Goal: Check status: Check status

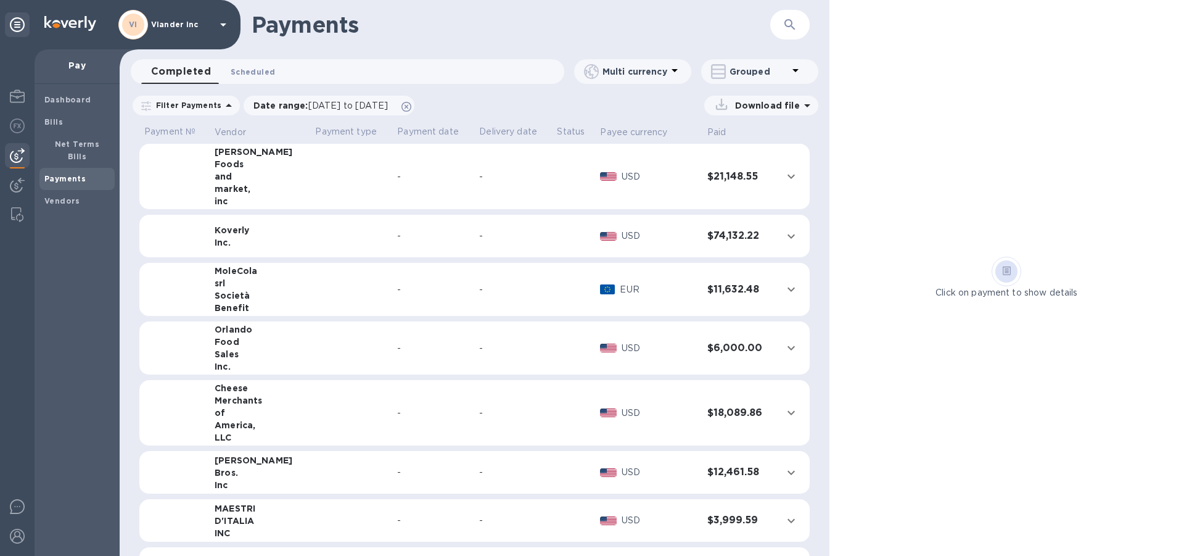
click at [253, 71] on span "Scheduled 0" at bounding box center [253, 71] width 44 height 13
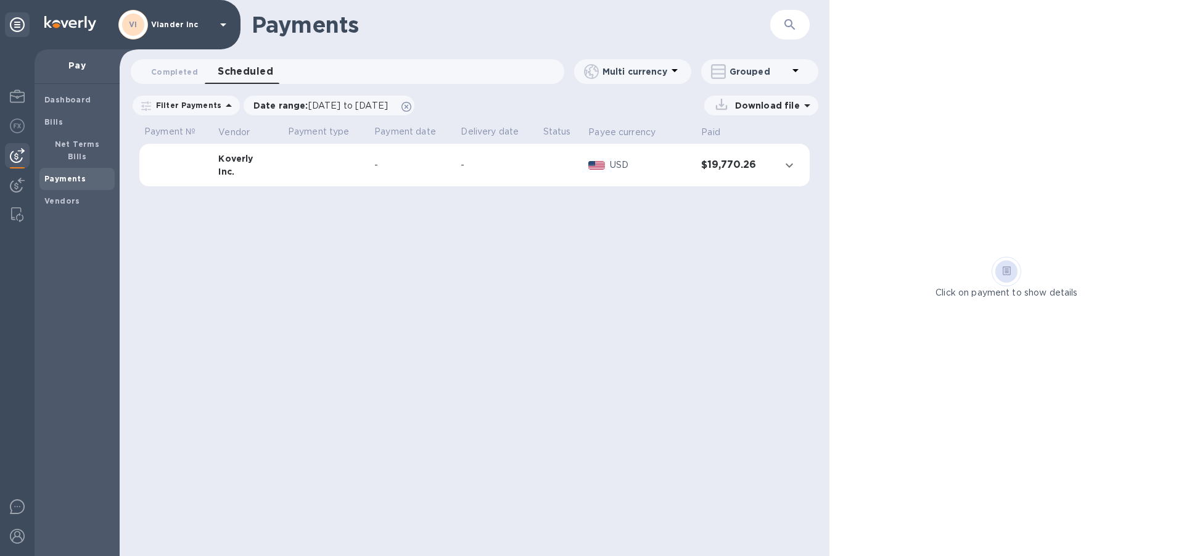
click at [447, 167] on div "-" at bounding box center [412, 165] width 76 height 13
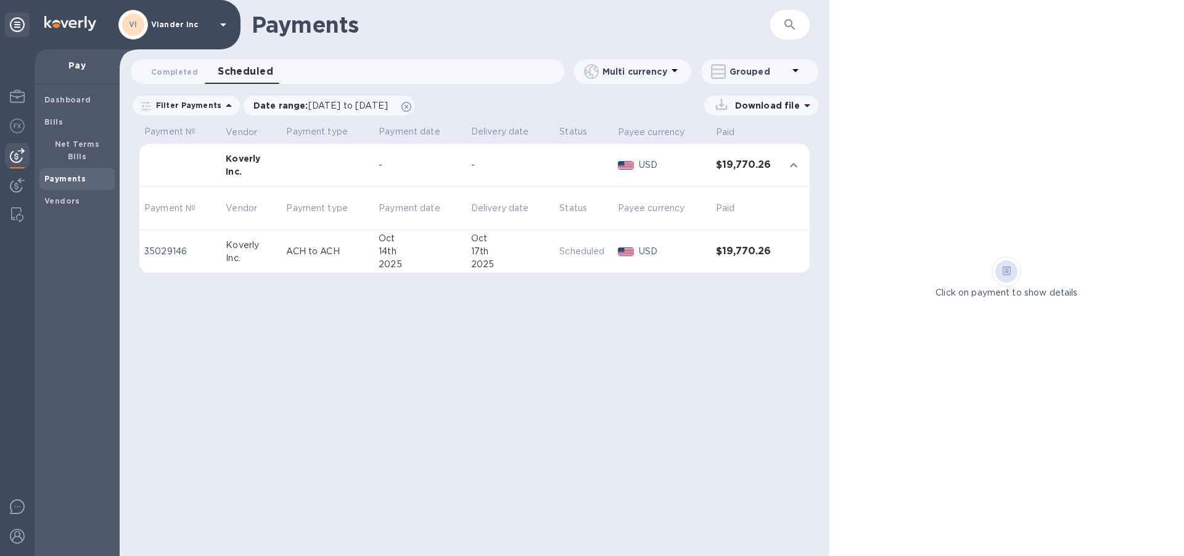
click at [224, 24] on icon at bounding box center [223, 24] width 6 height 3
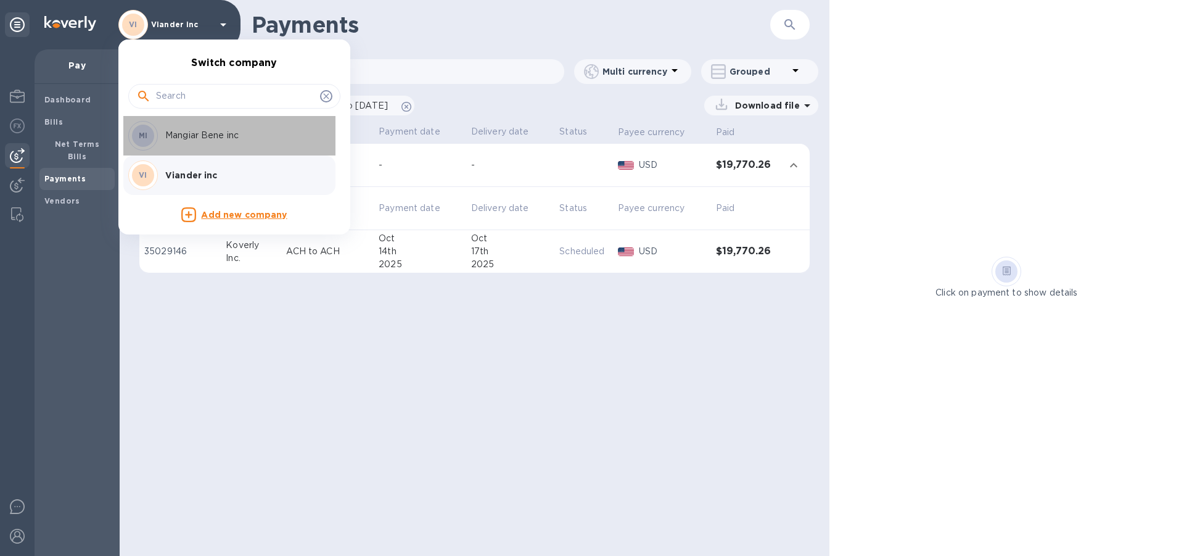
click at [225, 131] on p "Mangiar Bene inc" at bounding box center [242, 135] width 155 height 13
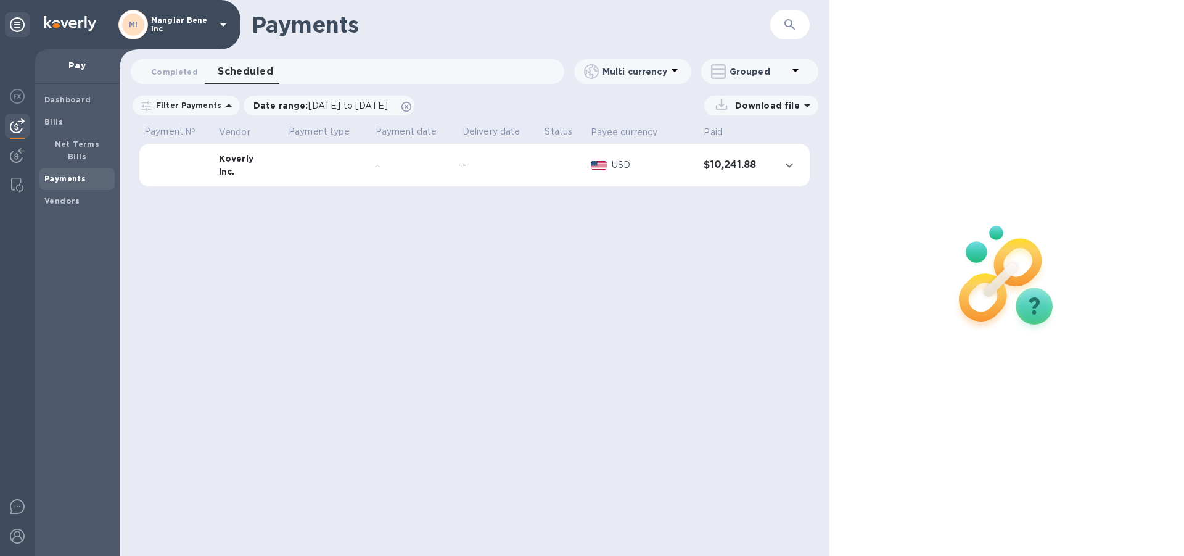
click at [426, 162] on div "-" at bounding box center [414, 165] width 77 height 13
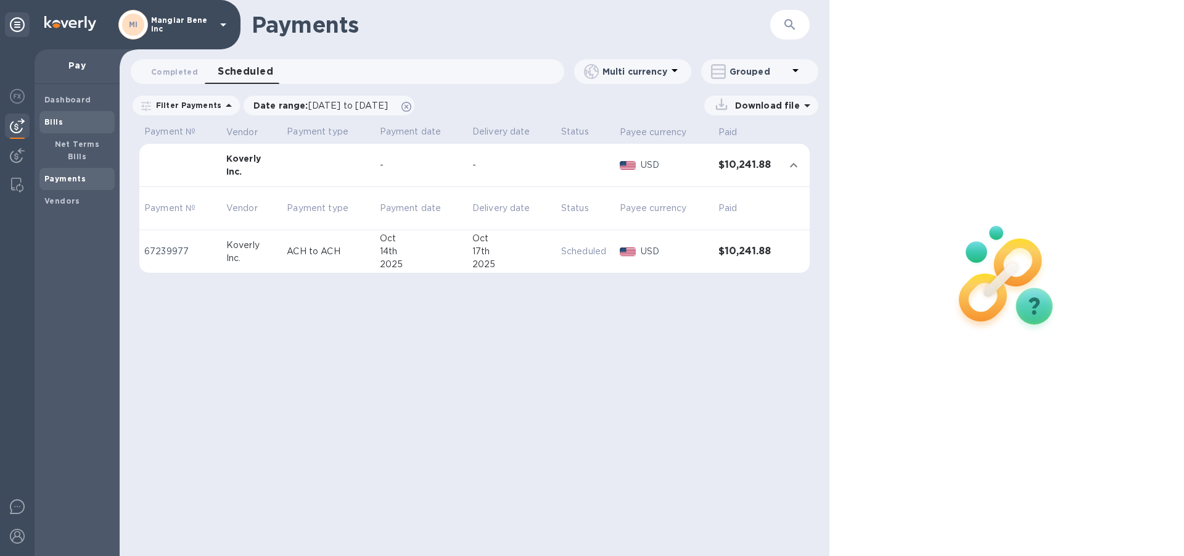
click at [65, 121] on span "Bills" at bounding box center [76, 122] width 65 height 12
